Goal: Task Accomplishment & Management: Manage account settings

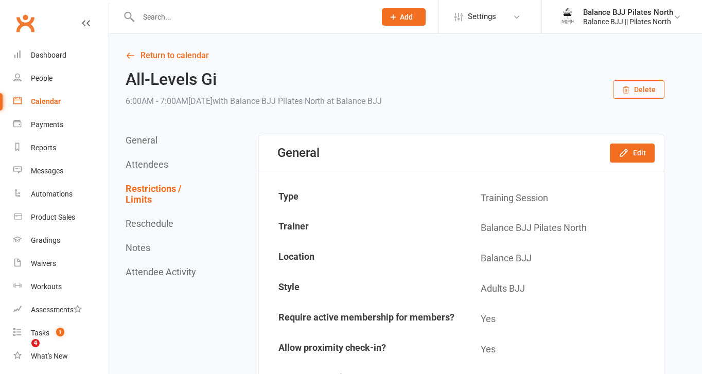
click at [151, 25] on div at bounding box center [246, 16] width 245 height 33
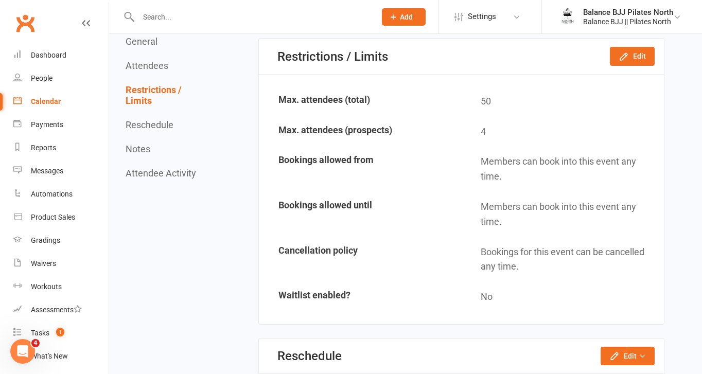
click at [155, 14] on input "text" at bounding box center [251, 17] width 233 height 14
type input "[PERSON_NAME]"
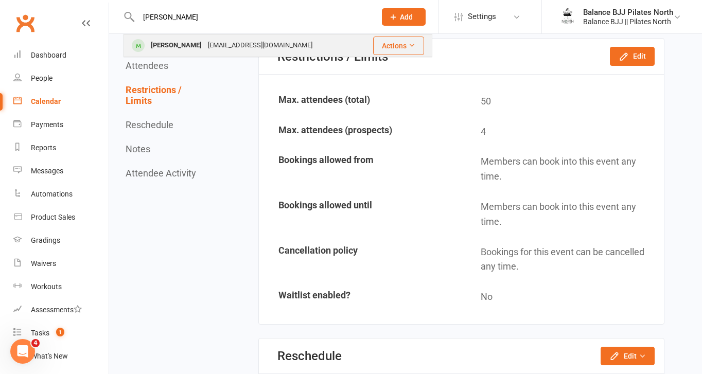
click at [180, 54] on div "[PERSON_NAME] [EMAIL_ADDRESS][DOMAIN_NAME]" at bounding box center [242, 45] width 235 height 21
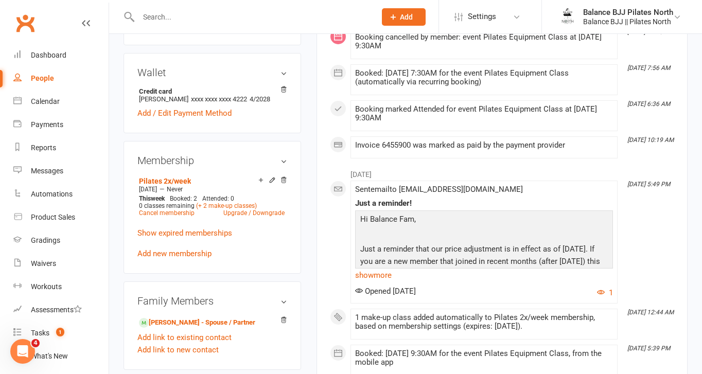
scroll to position [299, 0]
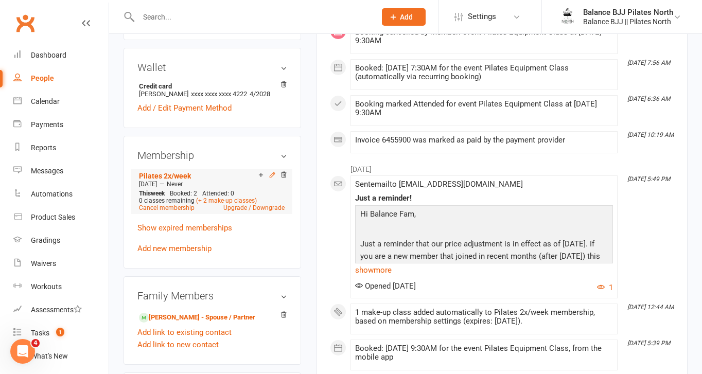
click at [272, 179] on icon at bounding box center [272, 174] width 7 height 7
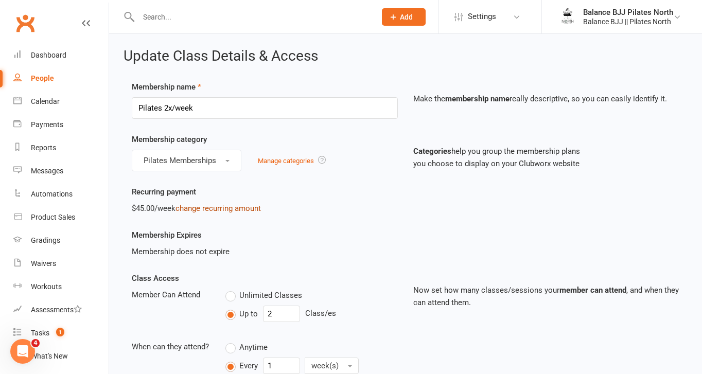
click at [254, 208] on link "change recurring amount" at bounding box center [218, 208] width 85 height 9
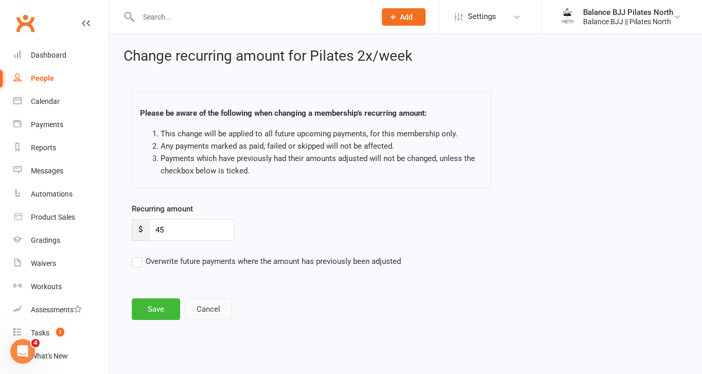
click at [210, 305] on button "Cancel" at bounding box center [208, 310] width 47 height 22
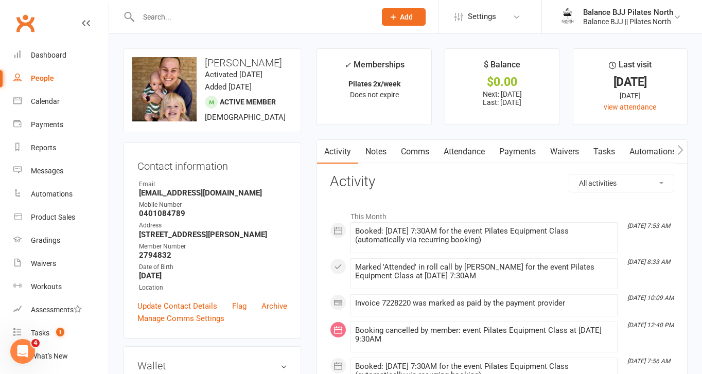
click at [524, 149] on link "Payments" at bounding box center [517, 152] width 51 height 24
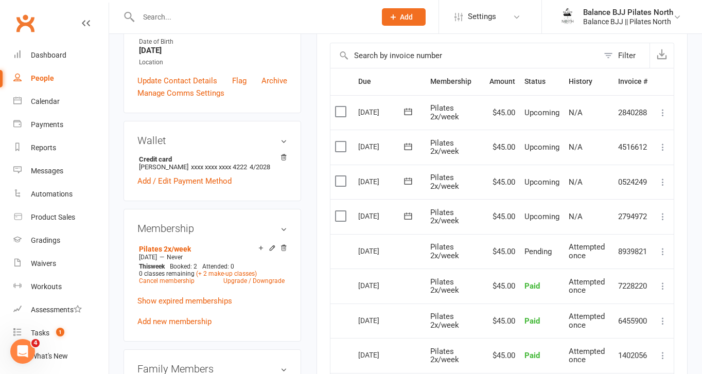
scroll to position [226, 0]
click at [663, 249] on icon at bounding box center [663, 251] width 10 height 10
click at [665, 245] on button at bounding box center [663, 251] width 12 height 12
click at [283, 250] on icon at bounding box center [284, 248] width 5 height 6
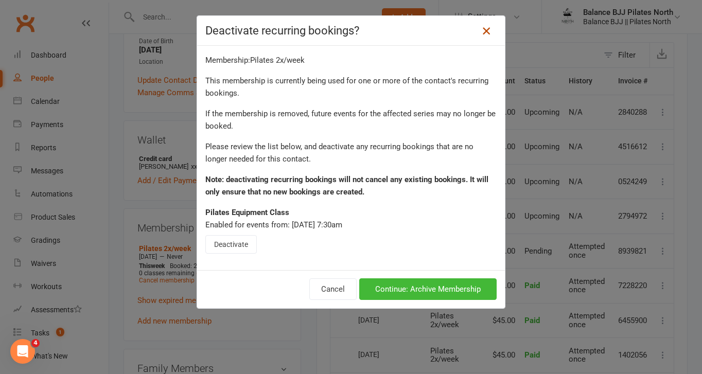
click at [487, 32] on icon at bounding box center [486, 31] width 12 height 12
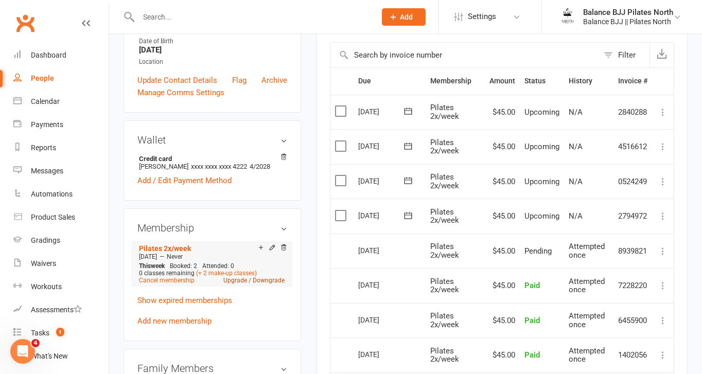
click at [255, 284] on link "Upgrade / Downgrade" at bounding box center [253, 280] width 61 height 7
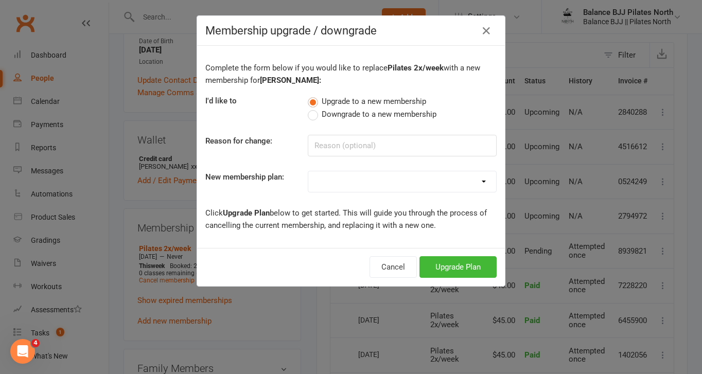
click at [316, 114] on label "Downgrade to a new membership" at bounding box center [372, 114] width 129 height 12
click at [315, 108] on input "Downgrade to a new membership" at bounding box center [311, 108] width 7 height 0
click at [361, 148] on input at bounding box center [402, 146] width 189 height 22
type input "Busy"
click at [362, 176] on select "Adults Unlimited Adults Unlimited Fortnightly Adults 1x/week Kids Unlimited Kid…" at bounding box center [402, 181] width 188 height 21
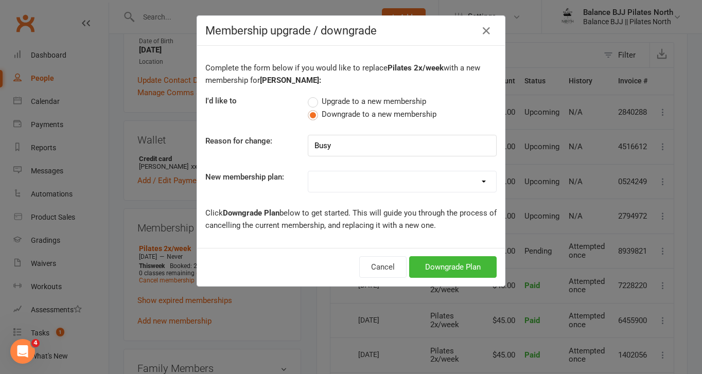
select select "10"
click at [308, 171] on select "Adults Unlimited Adults Unlimited Fortnightly Adults 1x/week Kids Unlimited Kid…" at bounding box center [402, 181] width 188 height 21
click at [461, 267] on button "Downgrade Plan" at bounding box center [453, 267] width 88 height 22
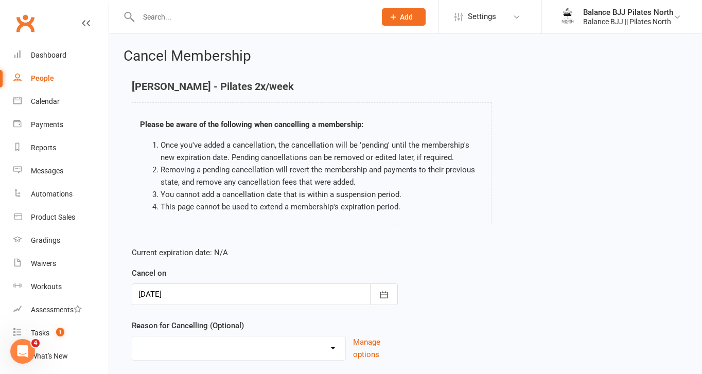
scroll to position [71, 0]
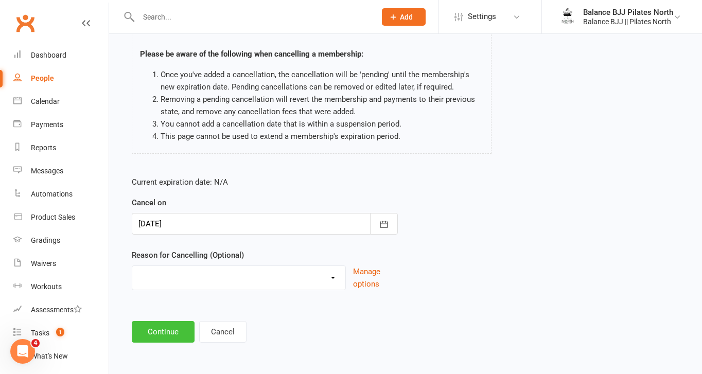
click at [177, 339] on button "Continue" at bounding box center [163, 332] width 63 height 22
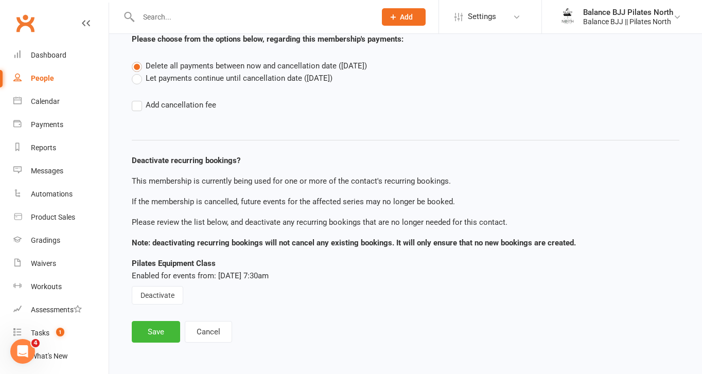
scroll to position [67, 0]
click at [214, 331] on button "Cancel" at bounding box center [208, 332] width 47 height 22
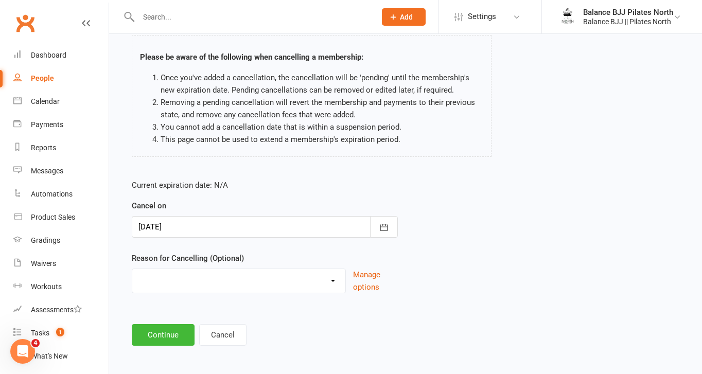
scroll to position [71, 0]
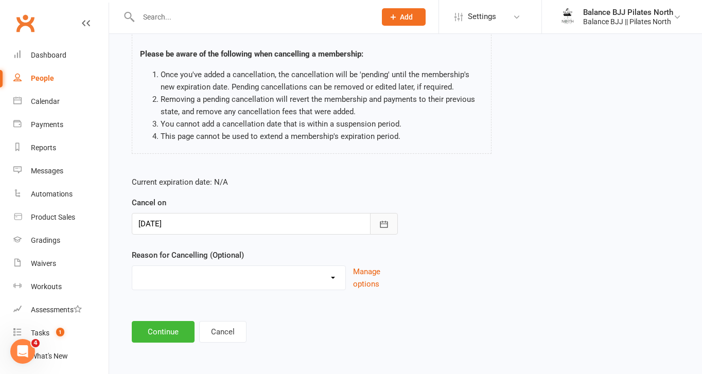
click at [390, 223] on button "button" at bounding box center [384, 224] width 28 height 22
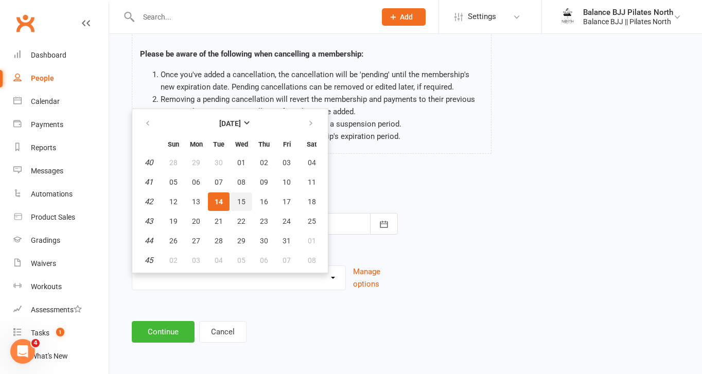
click at [238, 201] on span "15" at bounding box center [241, 202] width 8 height 8
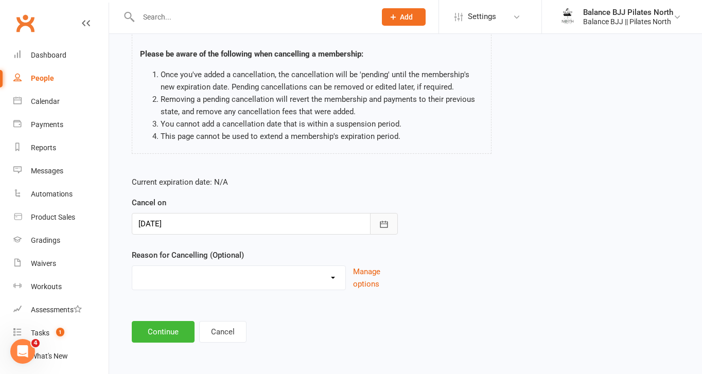
click at [389, 224] on button "button" at bounding box center [384, 224] width 28 height 22
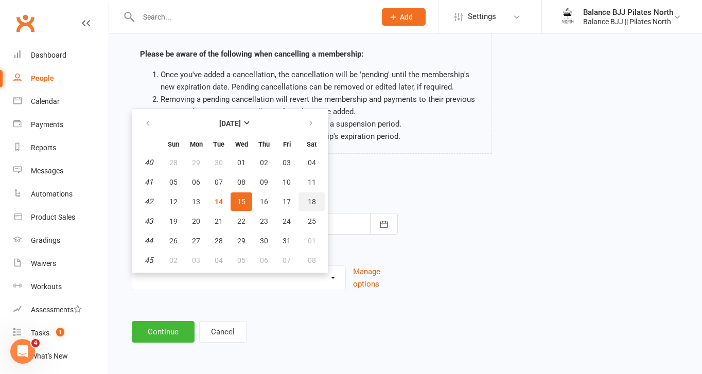
click at [311, 201] on span "18" at bounding box center [312, 202] width 8 height 8
type input "[DATE]"
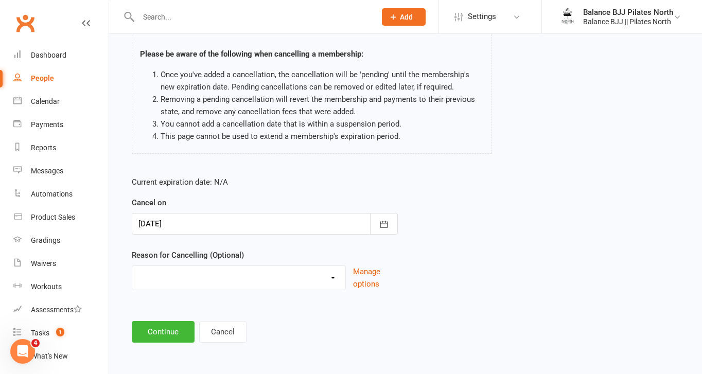
click at [235, 285] on select "Financial Holiday Injury Work Other reason" at bounding box center [238, 276] width 213 height 21
select select "4"
click at [132, 266] on select "Financial Holiday Injury Work Other reason" at bounding box center [238, 276] width 213 height 21
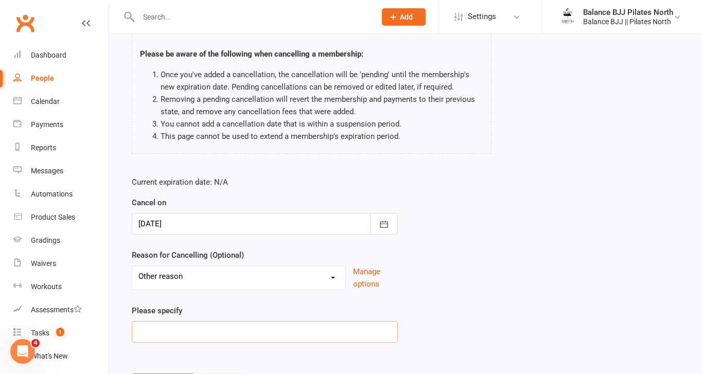
click at [183, 332] on input at bounding box center [265, 332] width 266 height 22
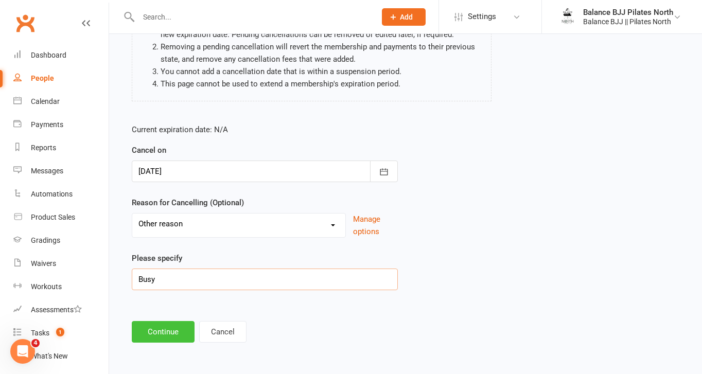
type input "Busy"
click at [149, 340] on button "Continue" at bounding box center [163, 332] width 63 height 22
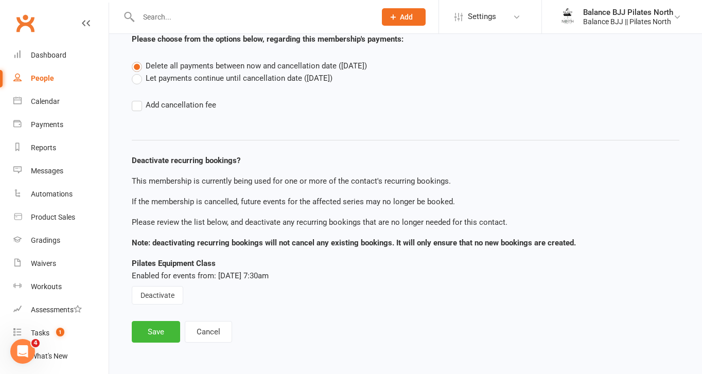
click at [139, 78] on label "Let payments continue until cancellation date ([DATE])" at bounding box center [232, 78] width 201 height 12
click at [138, 72] on input "Let payments continue until cancellation date ([DATE])" at bounding box center [135, 72] width 7 height 0
click at [164, 328] on button "Save" at bounding box center [156, 332] width 48 height 22
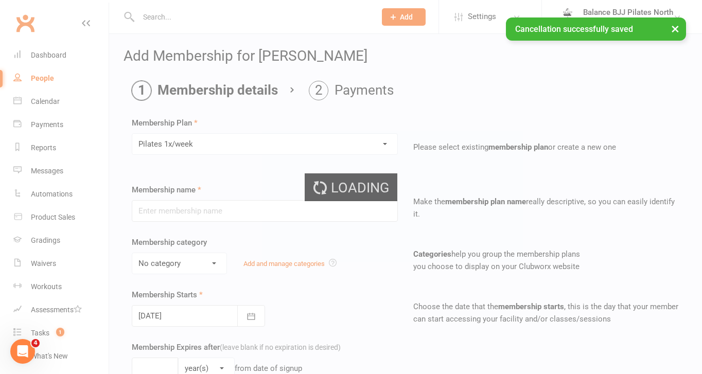
type input "Pilates 1x/week"
select select "1"
type input "0"
type input "1"
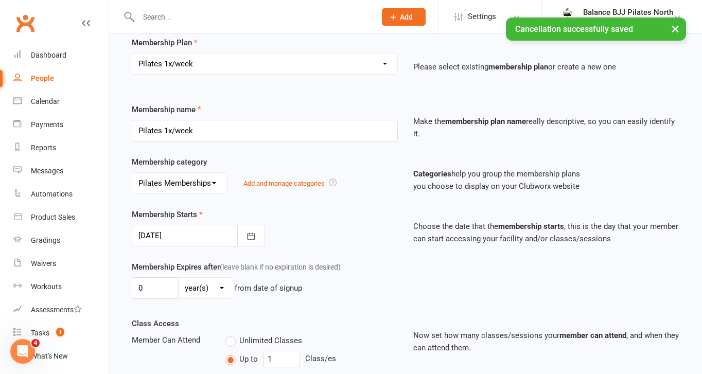
scroll to position [86, 0]
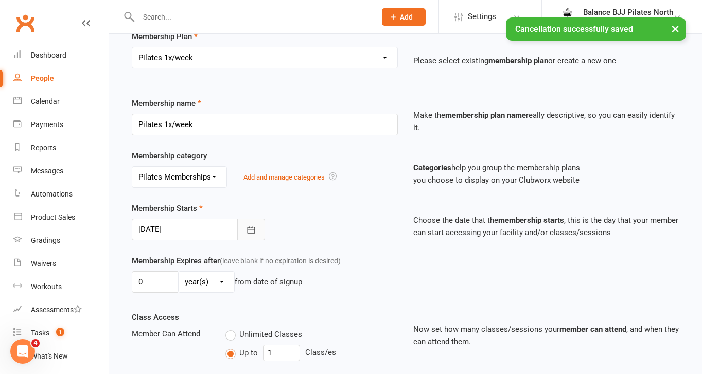
click at [254, 230] on icon "button" at bounding box center [251, 230] width 8 height 7
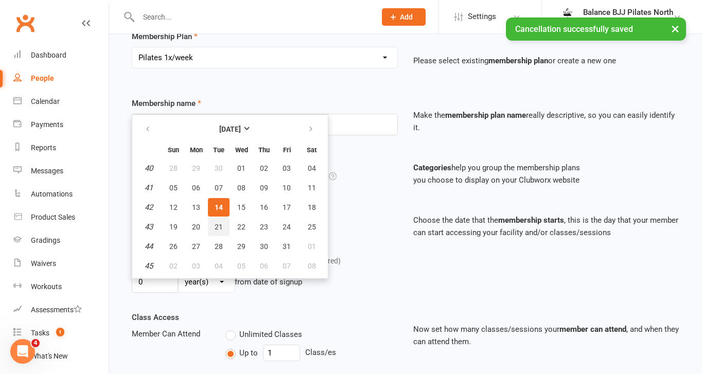
click at [224, 228] on button "21" at bounding box center [219, 227] width 22 height 19
type input "[DATE]"
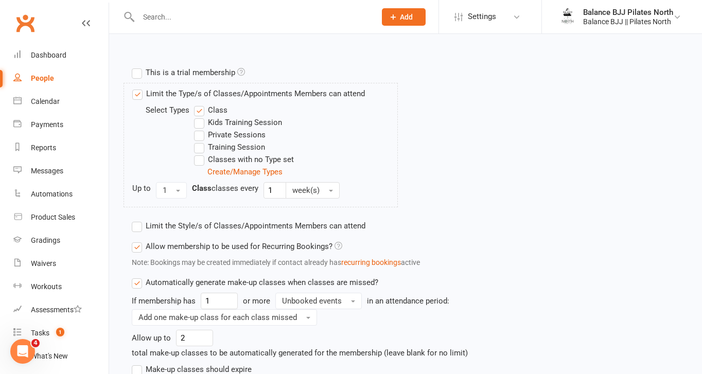
scroll to position [554, 0]
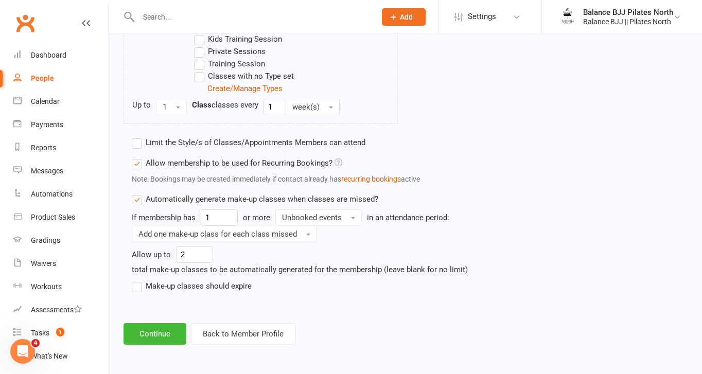
click at [135, 287] on label "Make-up classes should expire" at bounding box center [192, 286] width 120 height 12
click at [135, 280] on input "Make-up classes should expire" at bounding box center [135, 280] width 7 height 0
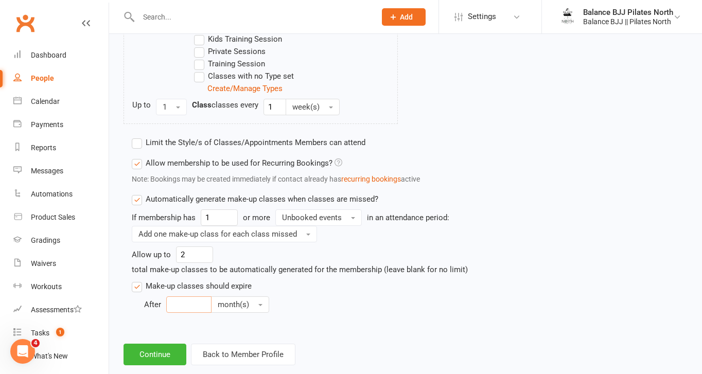
click at [183, 305] on input "number" at bounding box center [188, 305] width 45 height 16
type input "1"
click at [173, 354] on button "Continue" at bounding box center [155, 355] width 63 height 22
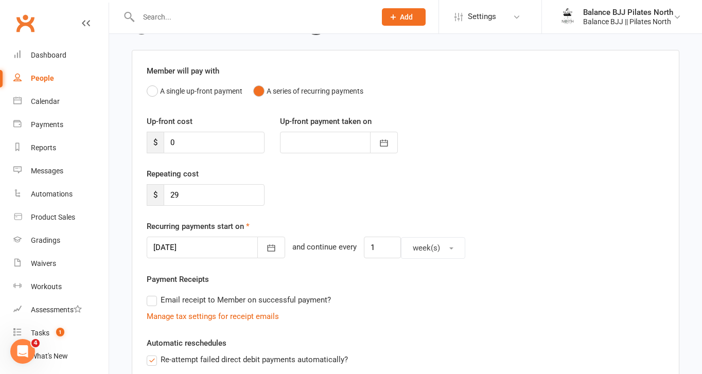
scroll to position [67, 0]
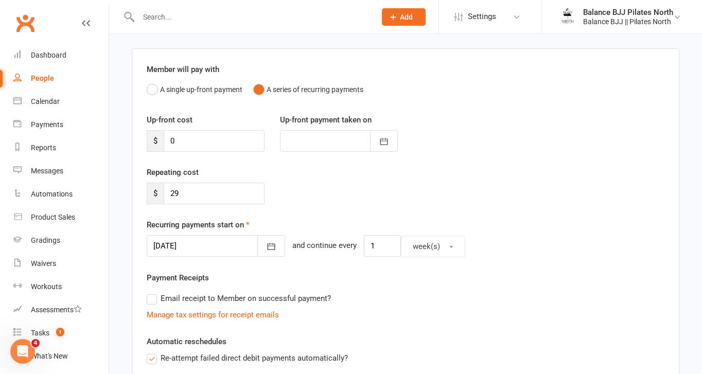
click at [226, 246] on div at bounding box center [216, 246] width 138 height 22
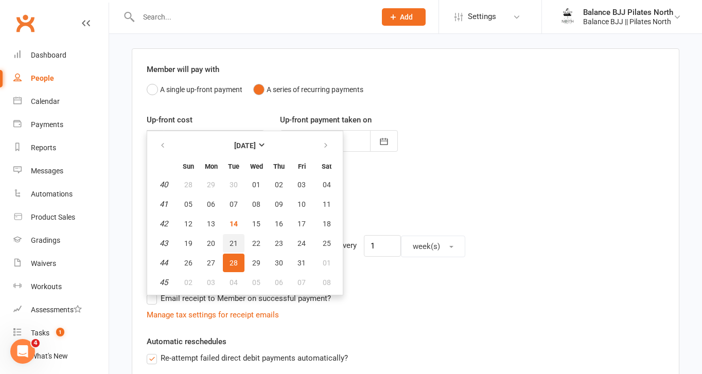
click at [229, 244] on button "21" at bounding box center [234, 243] width 22 height 19
type input "[DATE]"
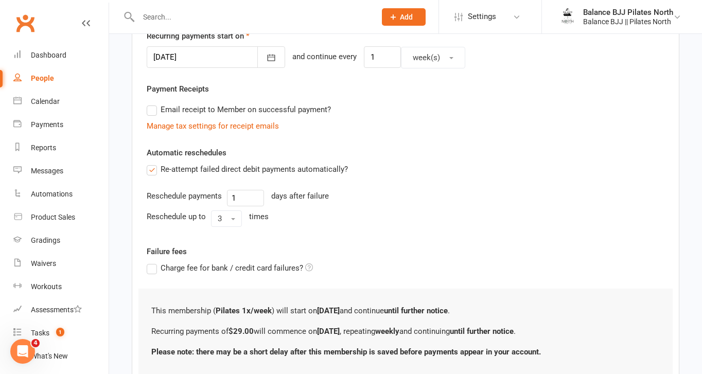
scroll to position [333, 0]
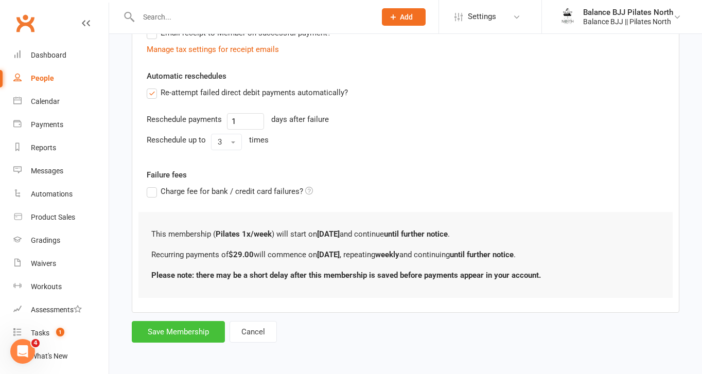
click at [186, 327] on button "Save Membership" at bounding box center [178, 332] width 93 height 22
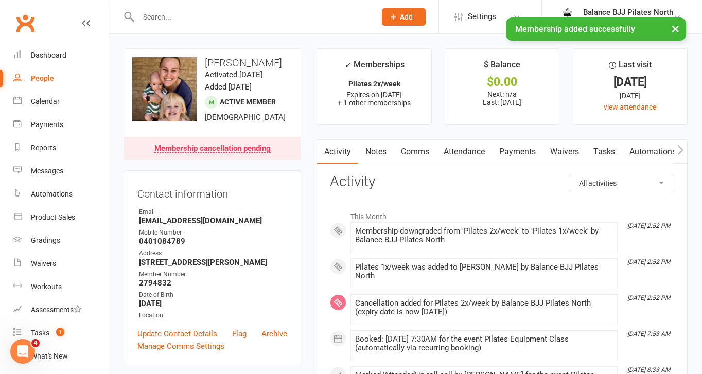
click at [516, 151] on link "Payments" at bounding box center [517, 152] width 51 height 24
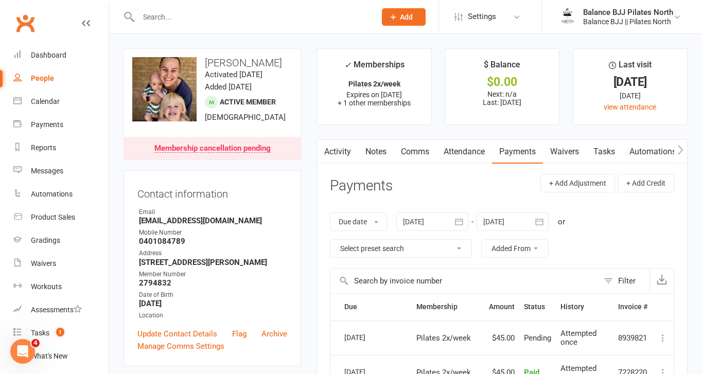
click at [477, 159] on link "Attendance" at bounding box center [465, 152] width 56 height 24
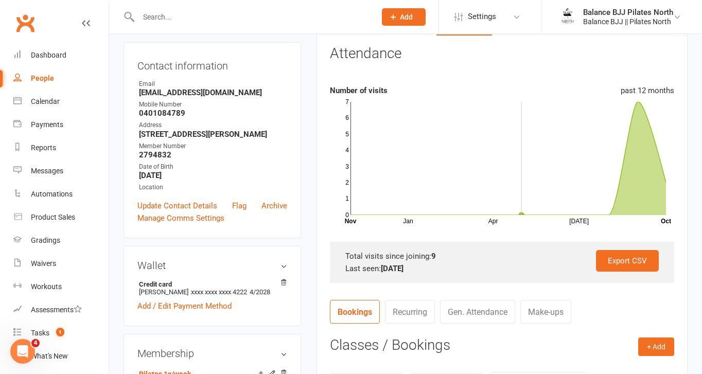
scroll to position [131, 0]
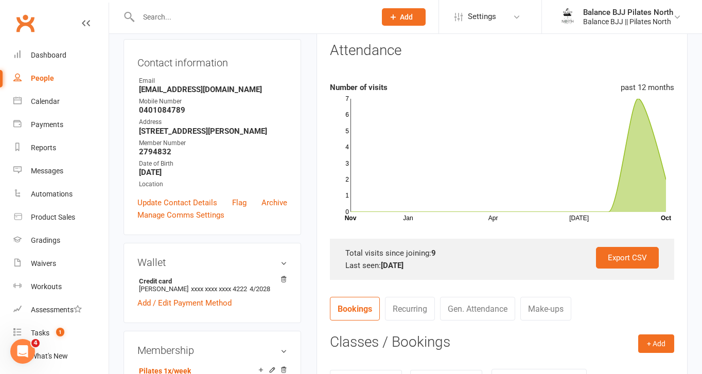
click at [543, 315] on link "Make-ups" at bounding box center [545, 309] width 51 height 24
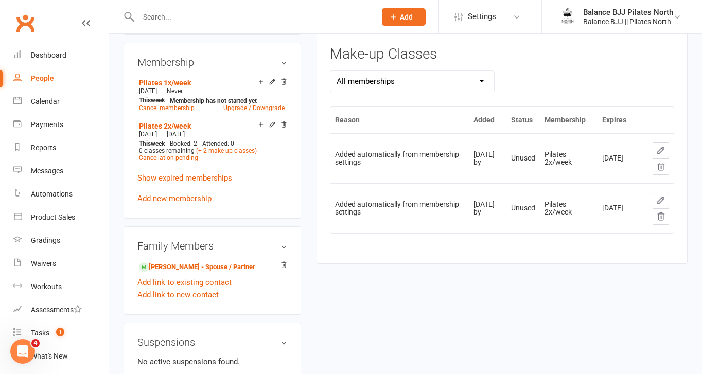
scroll to position [422, 0]
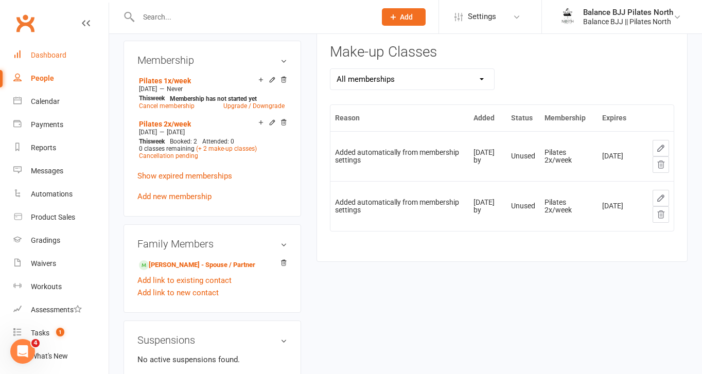
click at [50, 51] on div "Dashboard" at bounding box center [49, 55] width 36 height 8
